Goal: Task Accomplishment & Management: Complete application form

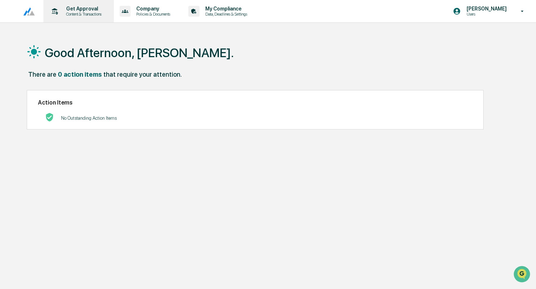
click at [82, 17] on div "Get Approval Content & Transactions" at bounding box center [77, 11] width 63 height 22
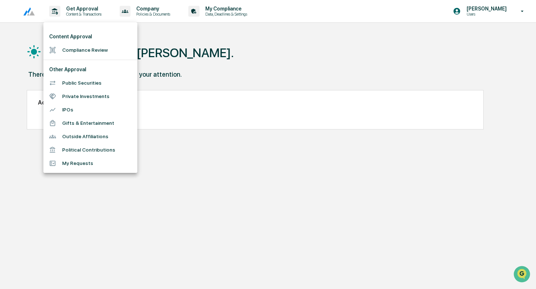
click at [83, 50] on li "Compliance Review" at bounding box center [90, 49] width 94 height 13
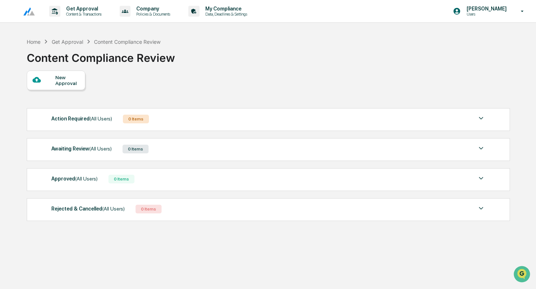
click at [65, 82] on div "New Approval" at bounding box center [67, 80] width 24 height 12
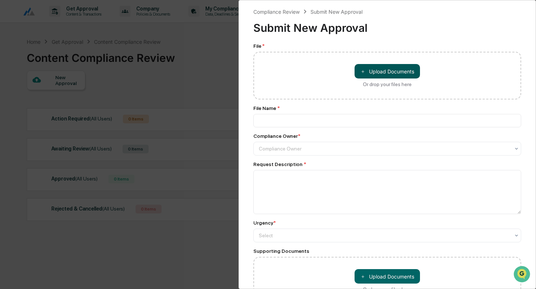
click at [403, 76] on button "＋ Upload Documents" at bounding box center [386, 71] width 65 height 14
click at [406, 75] on button "＋ Upload Documents" at bounding box center [386, 71] width 65 height 14
type input "**********"
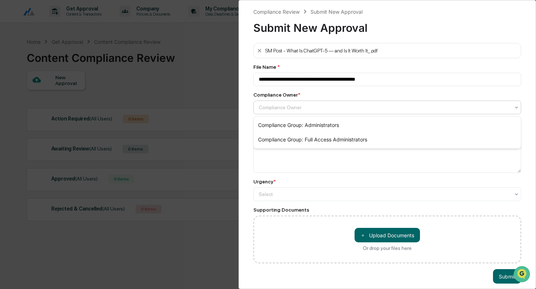
click at [302, 105] on div at bounding box center [384, 107] width 251 height 7
click at [310, 173] on div "**********" at bounding box center [387, 153] width 268 height 220
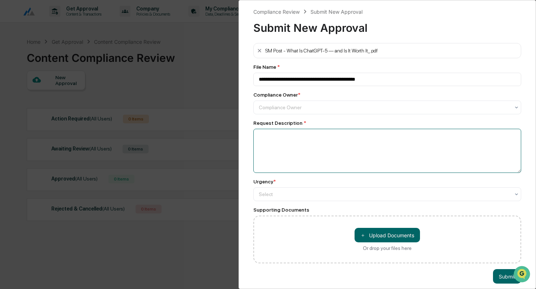
click at [270, 148] on textarea at bounding box center [387, 151] width 268 height 44
type textarea "**********"
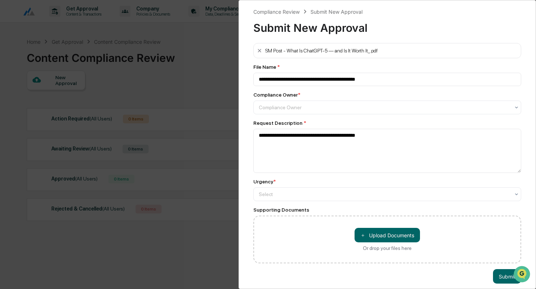
click at [291, 183] on div "Urgency *" at bounding box center [387, 181] width 268 height 6
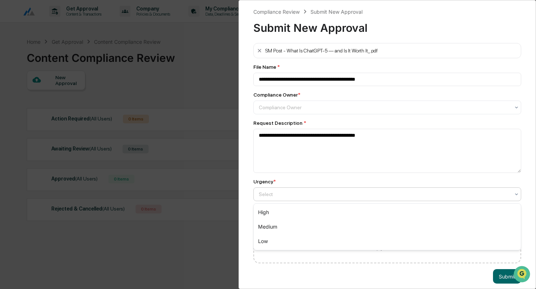
click at [286, 192] on div at bounding box center [384, 193] width 251 height 7
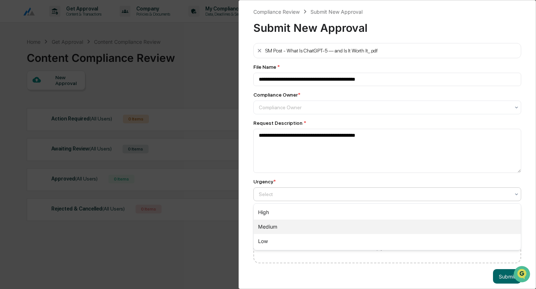
click at [273, 228] on div "Medium" at bounding box center [387, 226] width 267 height 14
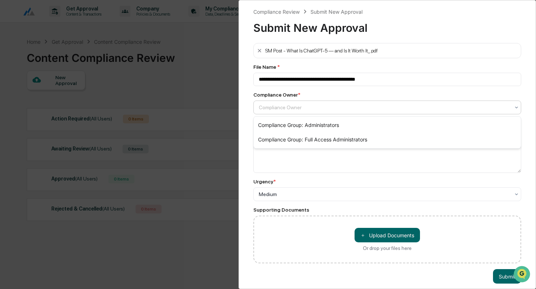
click at [288, 111] on div at bounding box center [384, 107] width 251 height 7
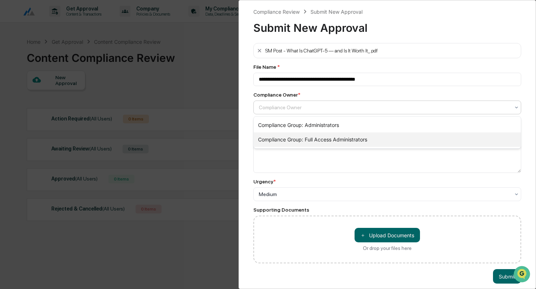
click at [298, 136] on div "Compliance Group: Full Access Administrators" at bounding box center [387, 139] width 267 height 14
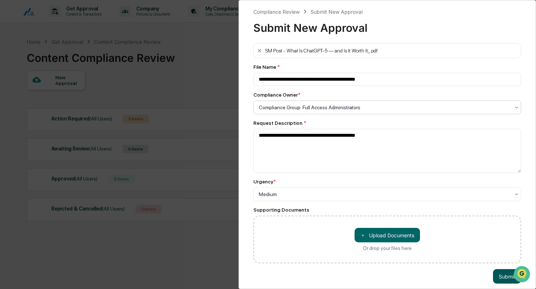
click at [502, 277] on button "Submit" at bounding box center [507, 276] width 28 height 14
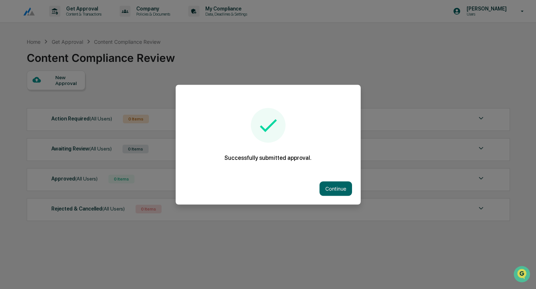
click at [332, 195] on div "Continue" at bounding box center [268, 188] width 185 height 32
click at [336, 193] on button "Continue" at bounding box center [335, 188] width 33 height 14
